Goal: Task Accomplishment & Management: Manage account settings

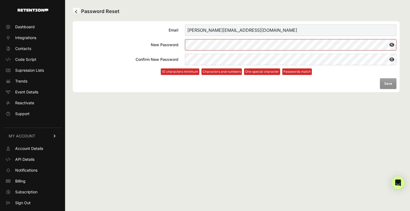
click at [176, 125] on div "Password Reset Email shakeel@dubcharge.com New Password Confirm New Password 10…" at bounding box center [236, 105] width 342 height 211
click at [155, 42] on label "New Password" at bounding box center [236, 44] width 320 height 11
click at [164, 43] on label "New Password" at bounding box center [236, 44] width 320 height 11
click at [394, 47] on icon at bounding box center [391, 44] width 9 height 9
click at [167, 45] on label "New Password" at bounding box center [236, 44] width 320 height 11
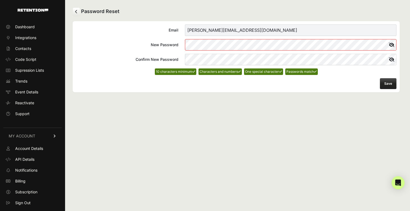
click at [384, 84] on button "Save" at bounding box center [388, 83] width 17 height 11
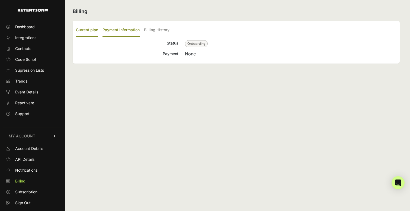
click at [124, 28] on label "Payment Information" at bounding box center [120, 30] width 37 height 13
click at [0, 0] on input "Payment Information" at bounding box center [0, 0] width 0 height 0
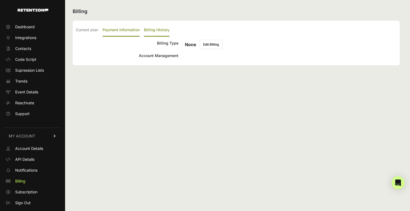
click at [163, 30] on label "Billing History" at bounding box center [156, 30] width 25 height 13
click at [0, 0] on input "Billing History" at bounding box center [0, 0] width 0 height 0
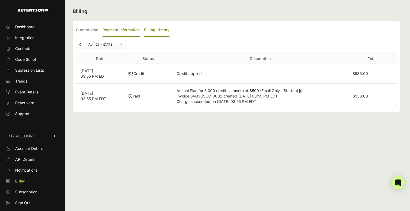
click at [130, 28] on label "Payment Information" at bounding box center [120, 30] width 37 height 13
click at [0, 0] on input "Payment Information" at bounding box center [0, 0] width 0 height 0
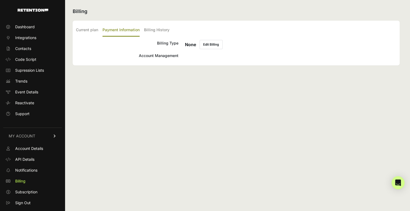
click at [36, 32] on ul "Dashboard Integrations Contacts Code Script Supression Lists Trends Event Detai…" at bounding box center [32, 69] width 59 height 95
click at [32, 28] on span "Dashboard" at bounding box center [25, 26] width 20 height 5
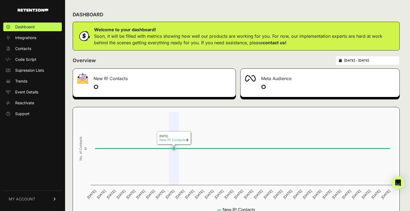
scroll to position [17, 0]
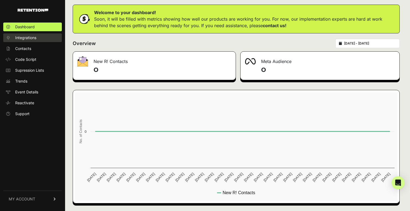
click at [33, 36] on span "Integrations" at bounding box center [25, 37] width 21 height 5
